Goal: Task Accomplishment & Management: Complete application form

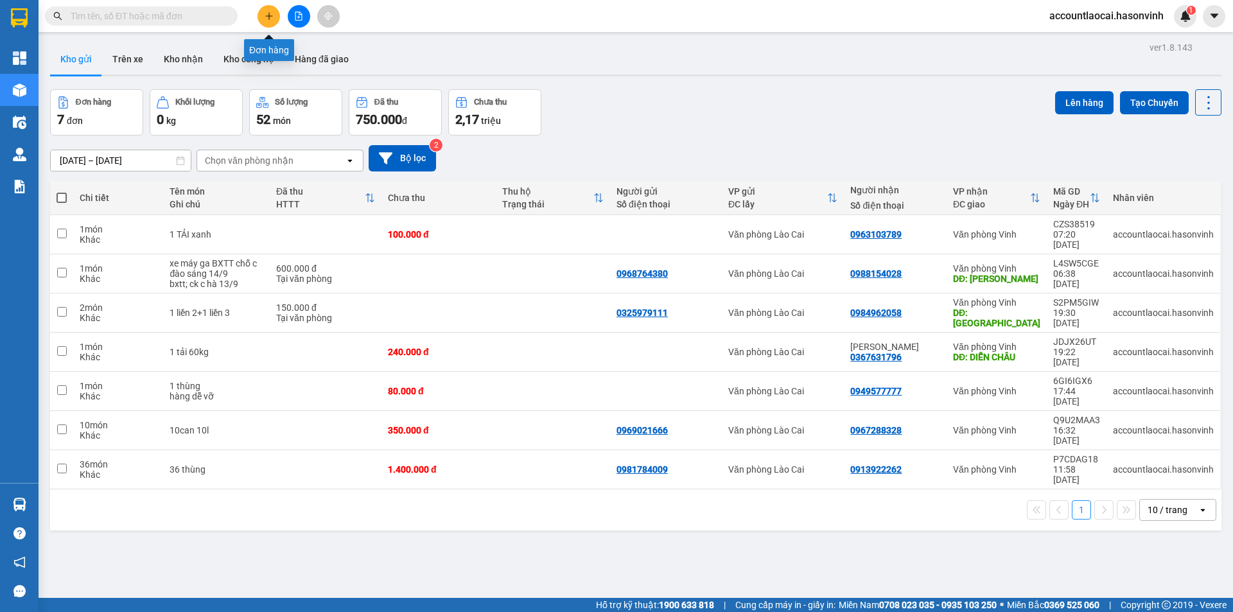
click at [273, 13] on button at bounding box center [268, 16] width 22 height 22
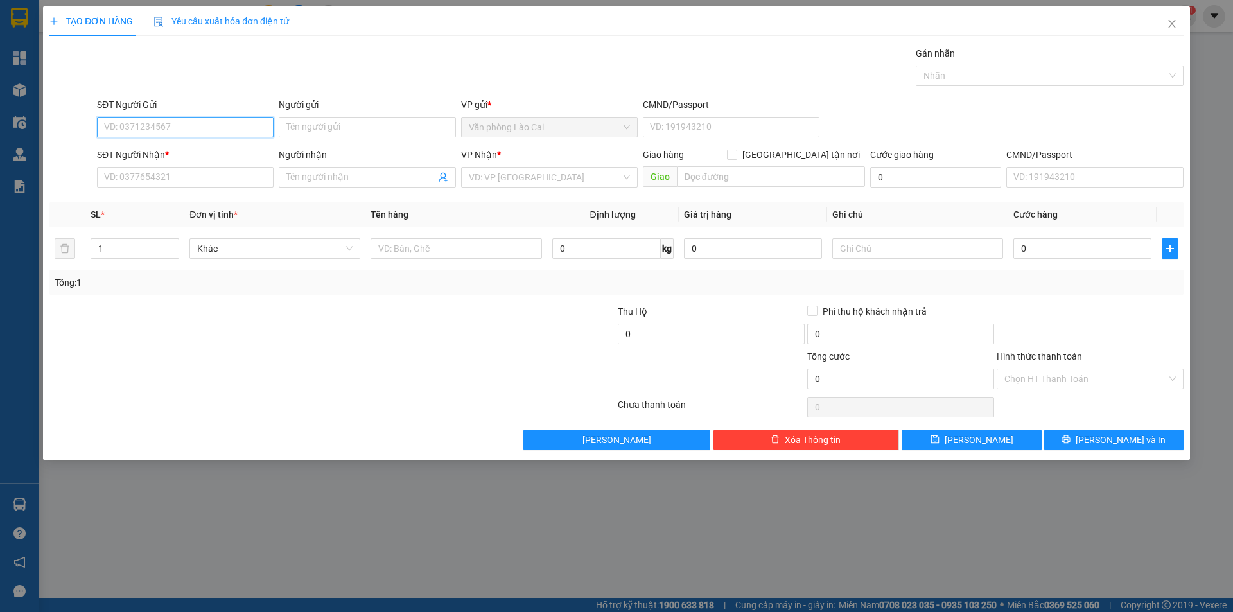
click at [164, 125] on input "SĐT Người Gửi" at bounding box center [185, 127] width 177 height 21
click at [164, 125] on input "2872" at bounding box center [185, 127] width 177 height 21
click at [171, 157] on div "0865022872" at bounding box center [185, 153] width 161 height 14
type input "0865022872"
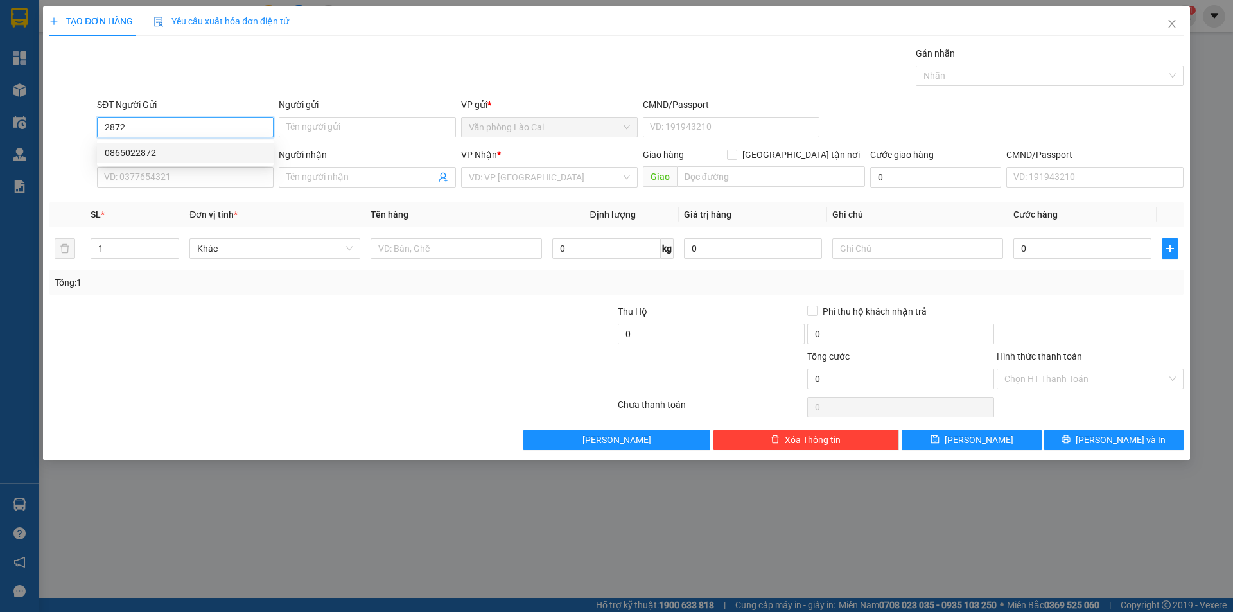
type input "thanh hoá"
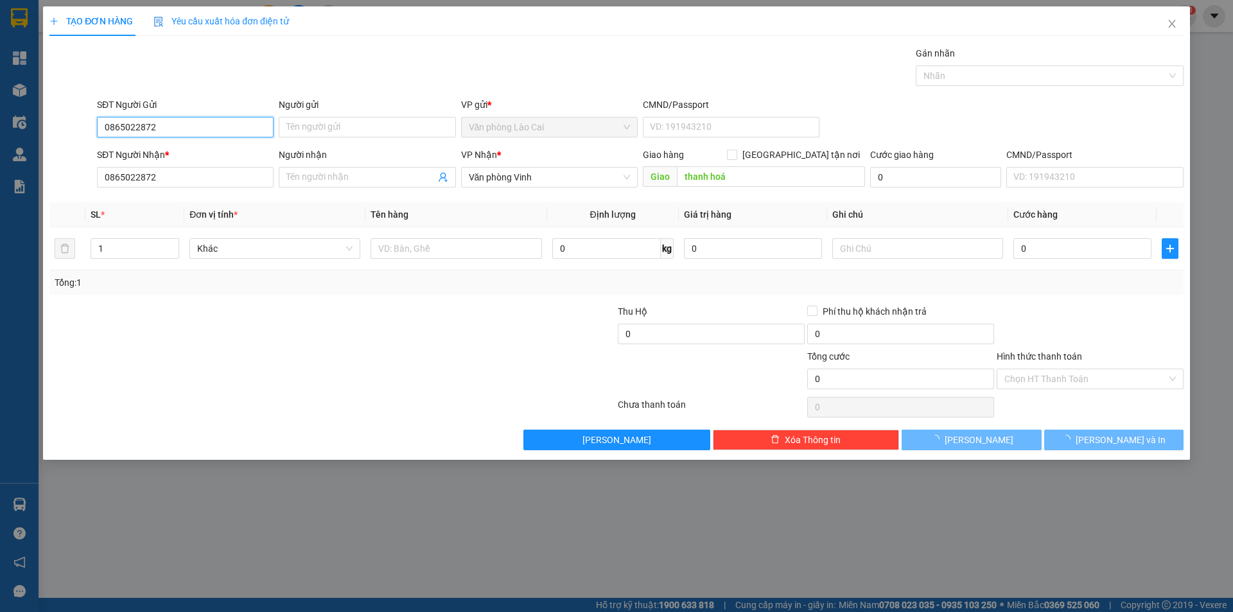
type input "600.000"
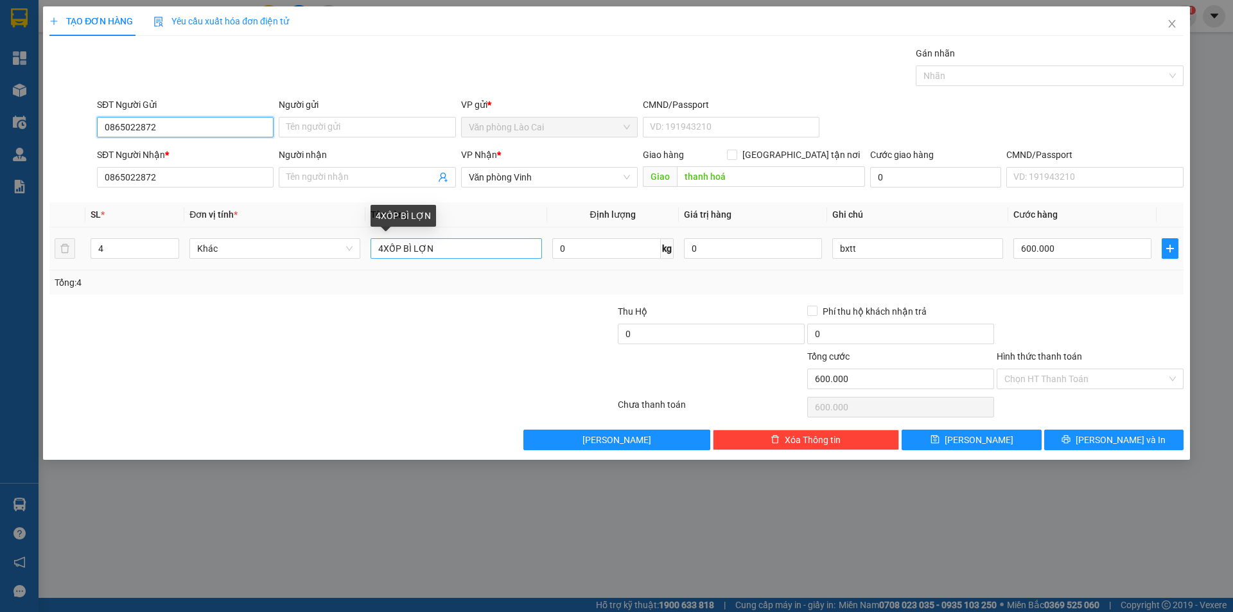
type input "0865022872"
click at [384, 250] on input "4XỐP BÌ LỢN" at bounding box center [455, 248] width 171 height 21
type input "3XỐP BÌ LỢN"
click at [117, 249] on input "4" at bounding box center [134, 248] width 87 height 19
type input "3"
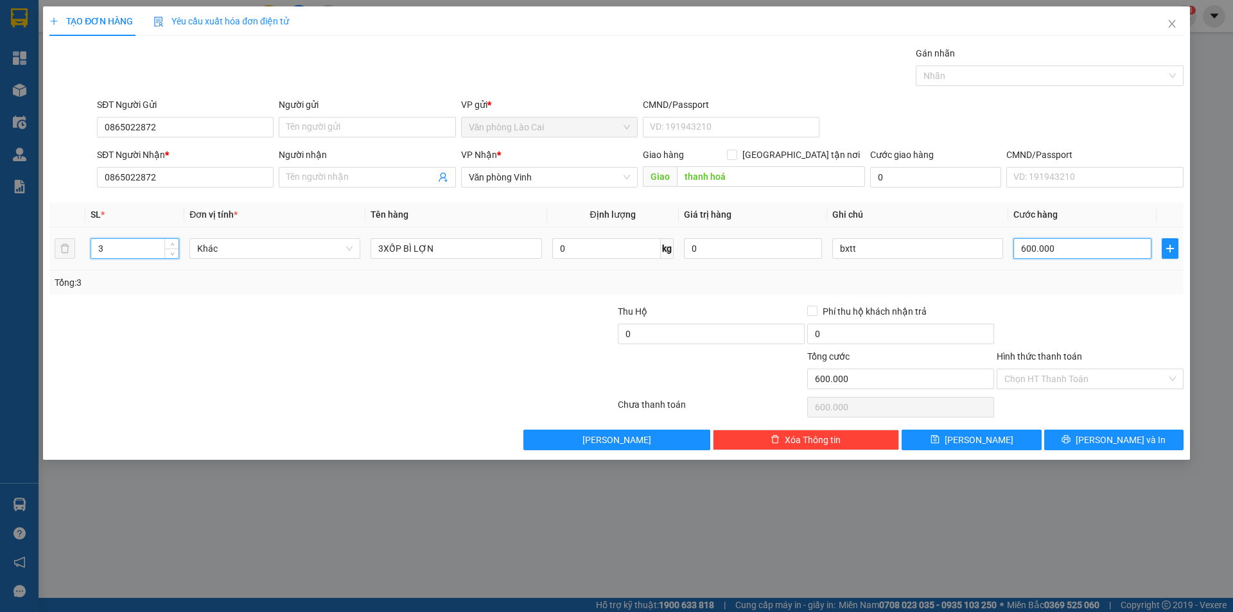
click at [1063, 246] on input "600.000" at bounding box center [1082, 248] width 138 height 21
type input "4"
type input "45"
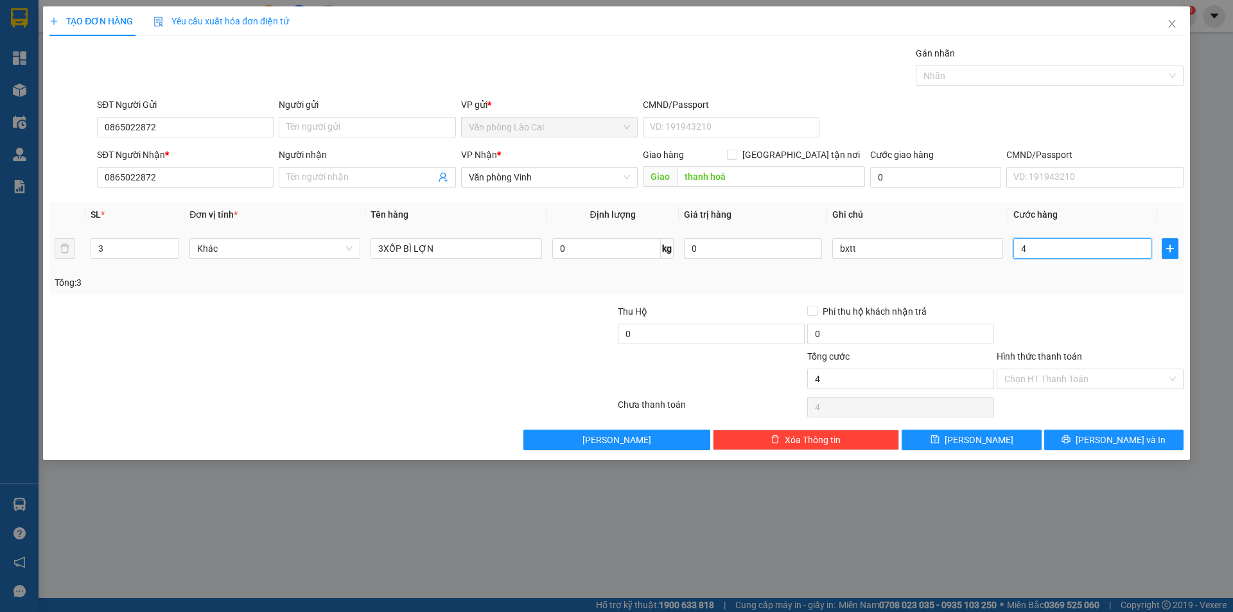
type input "45"
type input "450"
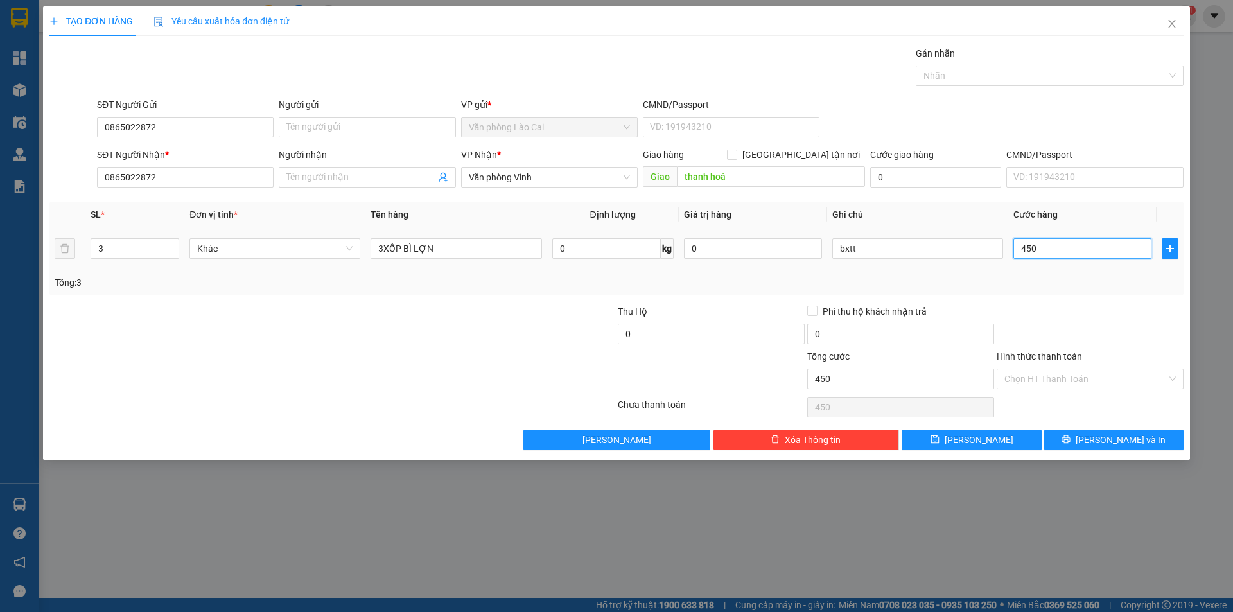
type input "4.500"
type input "45.000"
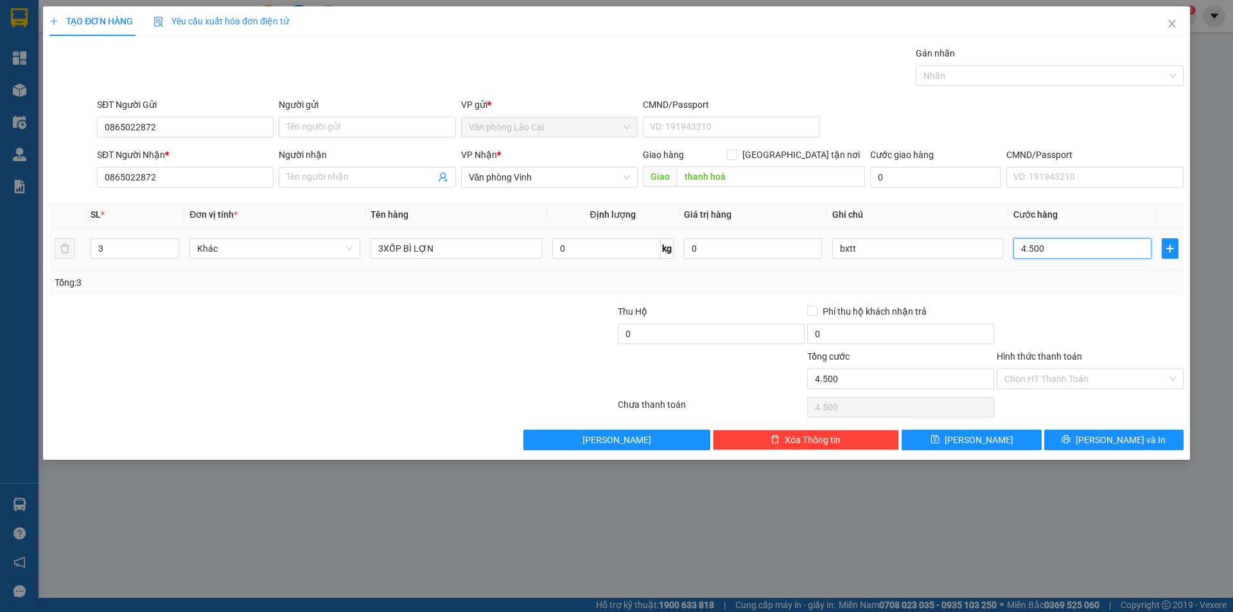
type input "45.000"
type input "450.000"
click at [966, 440] on button "[PERSON_NAME]" at bounding box center [970, 439] width 139 height 21
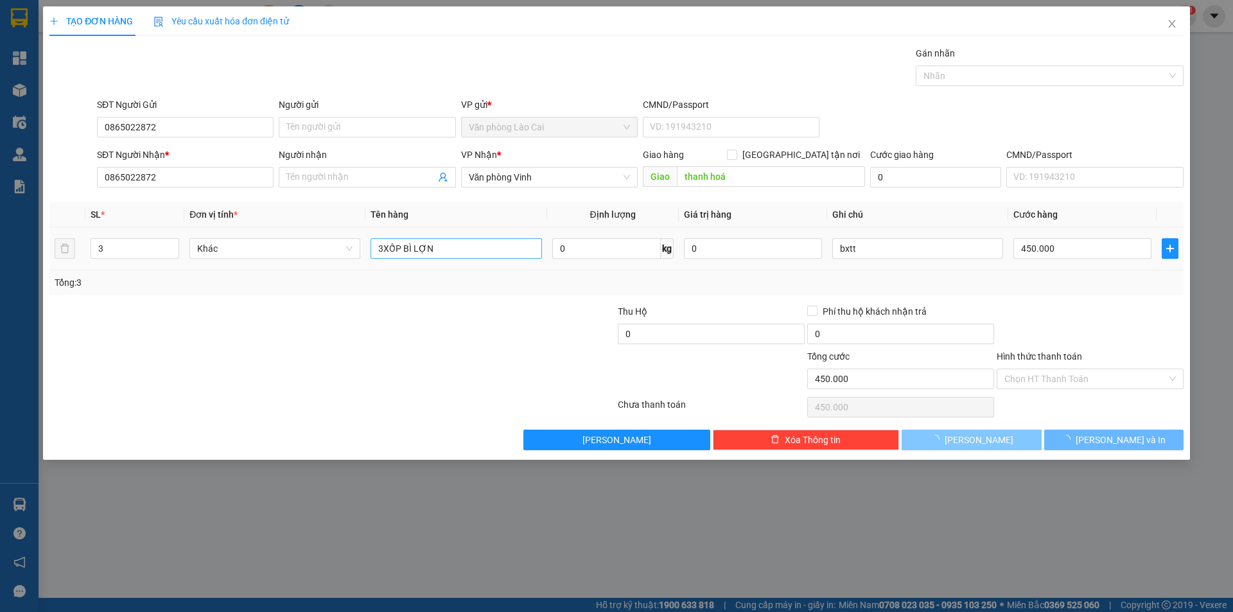
type input "0"
